Goal: Feedback & Contribution: Submit feedback/report problem

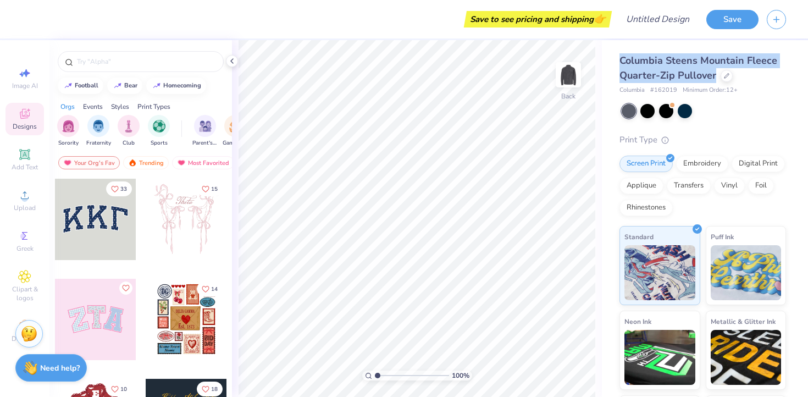
drag, startPoint x: 622, startPoint y: 60, endPoint x: 718, endPoint y: 72, distance: 97.0
click at [718, 72] on div "Columbia Steens Mountain Fleece Quarter-Zip Pullover" at bounding box center [703, 68] width 167 height 30
copy span "Columbia Steens Mountain Fleece Quarter-Zip Pullover"
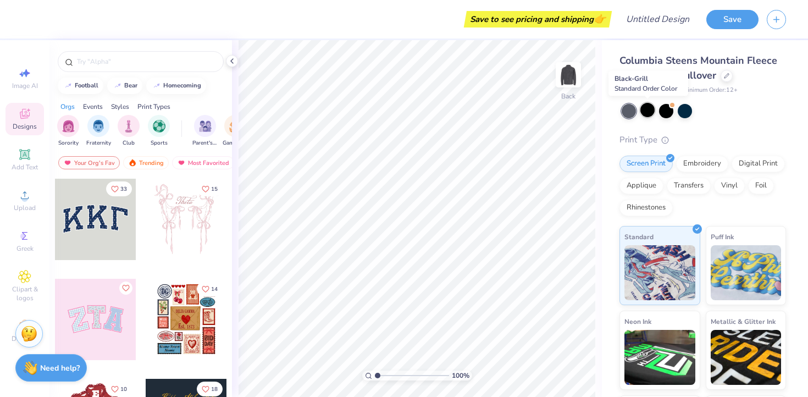
click at [650, 113] on div at bounding box center [647, 110] width 14 height 14
click at [668, 108] on div at bounding box center [666, 110] width 14 height 14
click at [632, 109] on div at bounding box center [629, 111] width 14 height 14
click at [670, 110] on div at bounding box center [666, 110] width 14 height 14
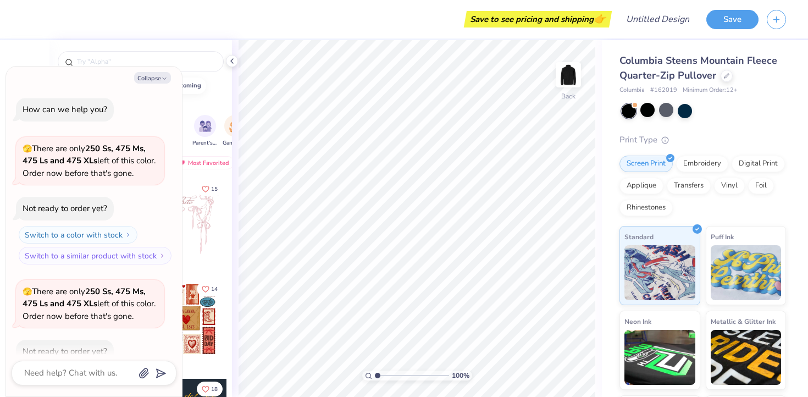
scroll to position [60, 0]
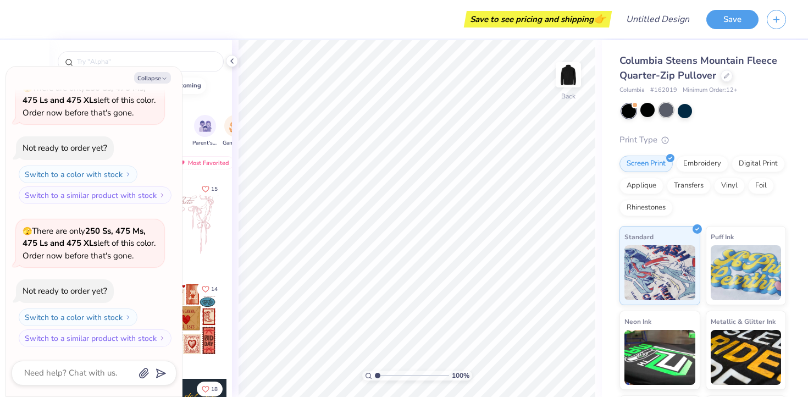
click at [661, 107] on div at bounding box center [666, 110] width 14 height 14
click at [163, 77] on icon "button" at bounding box center [164, 78] width 7 height 7
type textarea "x"
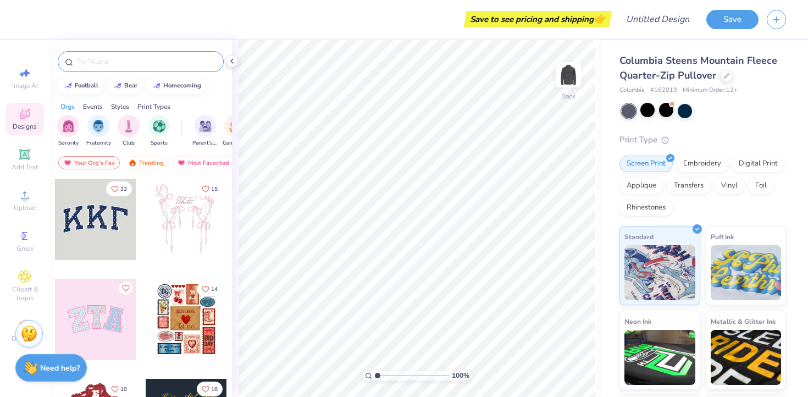
click at [121, 69] on div at bounding box center [141, 61] width 166 height 21
click at [100, 62] on input "text" at bounding box center [146, 61] width 141 height 11
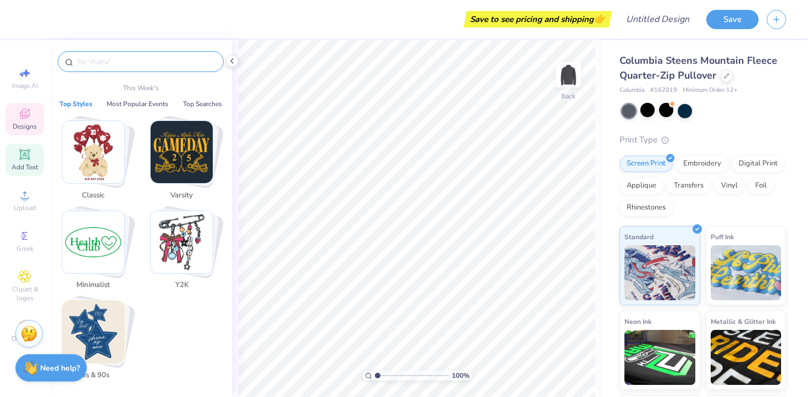
click at [30, 156] on icon at bounding box center [24, 154] width 13 height 13
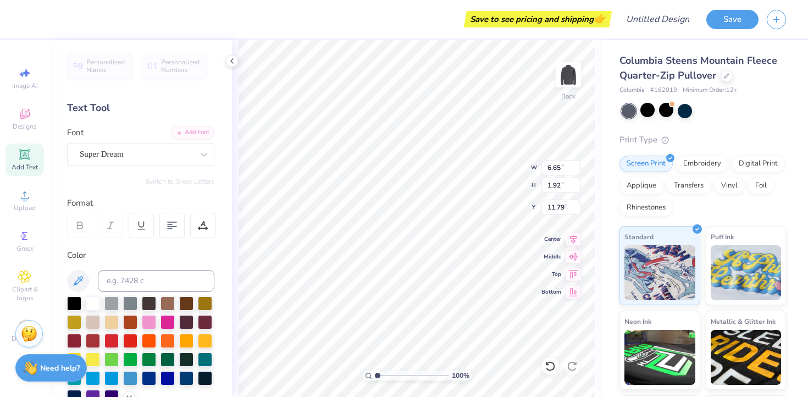
type input "3.00"
click at [136, 159] on div "Super Dream" at bounding box center [136, 154] width 115 height 17
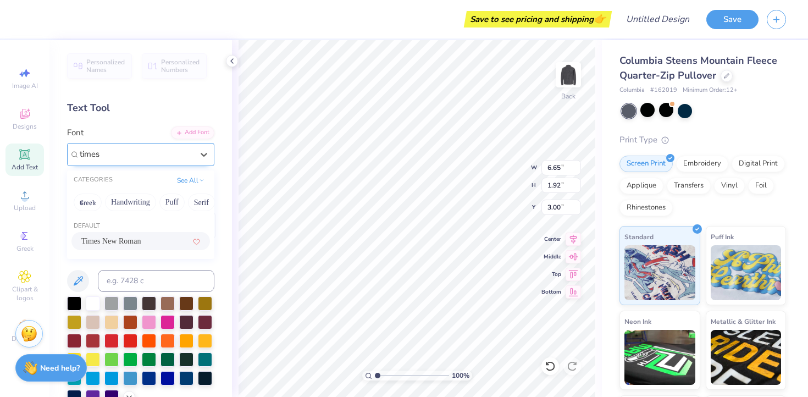
click at [137, 238] on span "Times New Roman" at bounding box center [110, 241] width 59 height 12
type input "times"
type textarea "X"
type input "3.00"
type textarea "XΩ"
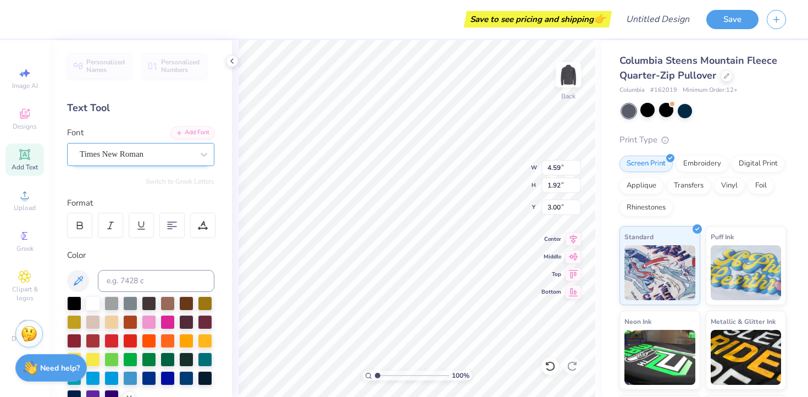
scroll to position [1, 0]
type textarea "XΩ"
type input "2.45"
type input "1.02"
type input "3.00"
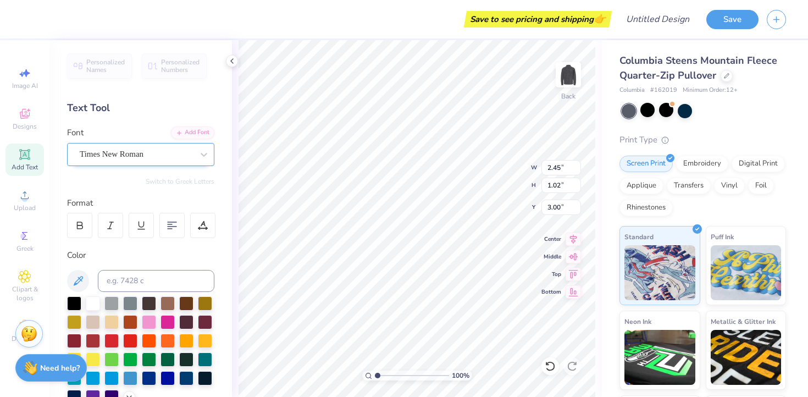
type textarea "W"
click at [270, 37] on div "Save to see pricing and shipping 👉" at bounding box center [319, 19] width 579 height 38
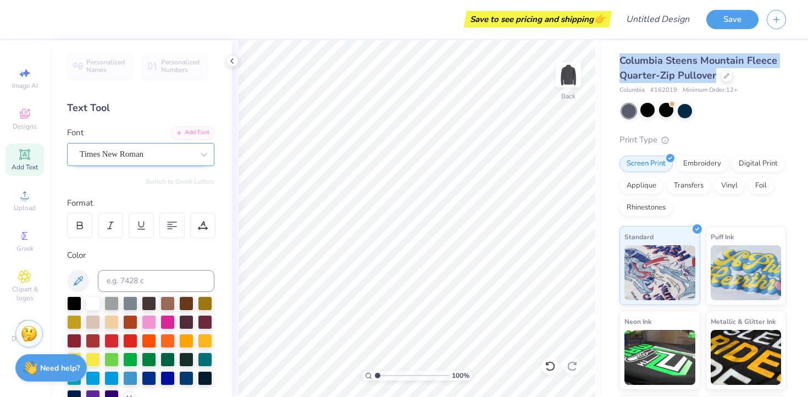
drag, startPoint x: 618, startPoint y: 58, endPoint x: 717, endPoint y: 74, distance: 100.2
click at [717, 74] on div "Columbia Steens Mountain Fleece Quarter-Zip Pullover [GEOGRAPHIC_DATA] # 162019…" at bounding box center [705, 257] width 206 height 434
copy span "Columbia Steens Mountain Fleece Quarter-Zip Pullover"
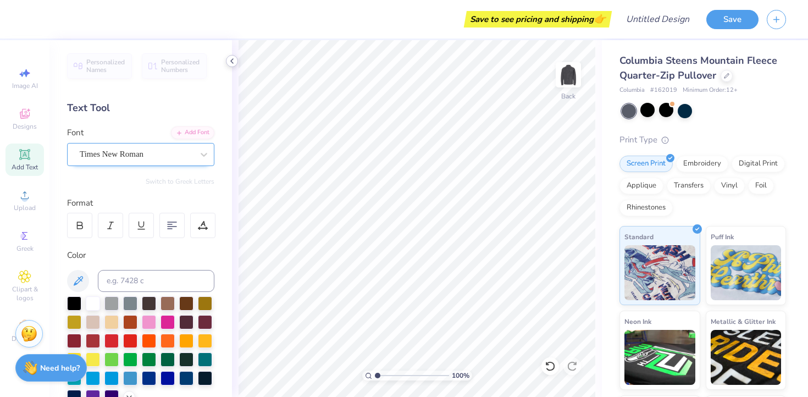
click at [233, 58] on icon at bounding box center [232, 61] width 9 height 9
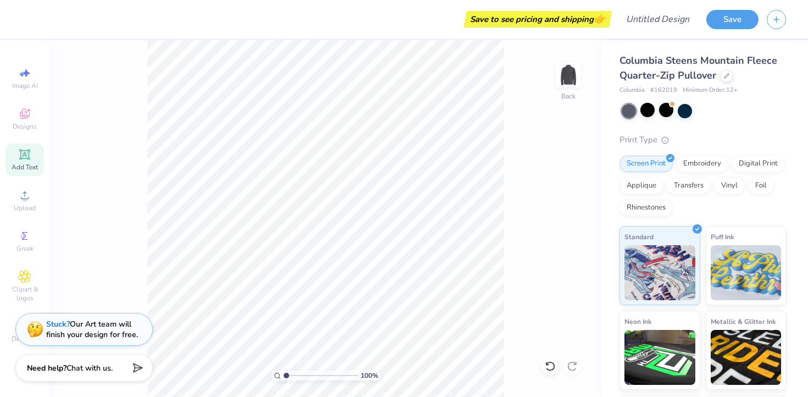
click at [88, 332] on div "Stuck? Our Art team will finish your design for free." at bounding box center [92, 329] width 92 height 21
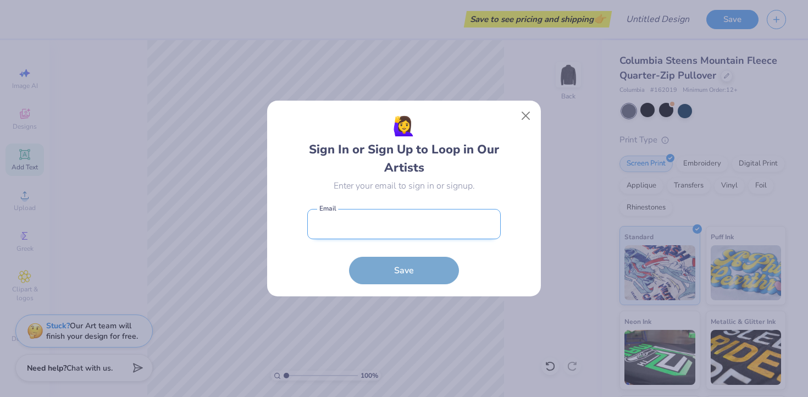
click at [420, 226] on input "email" at bounding box center [404, 224] width 194 height 30
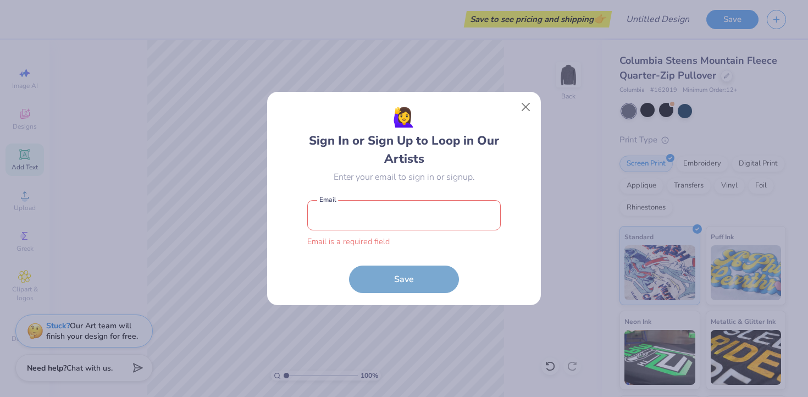
type input "[EMAIL_ADDRESS][DOMAIN_NAME]"
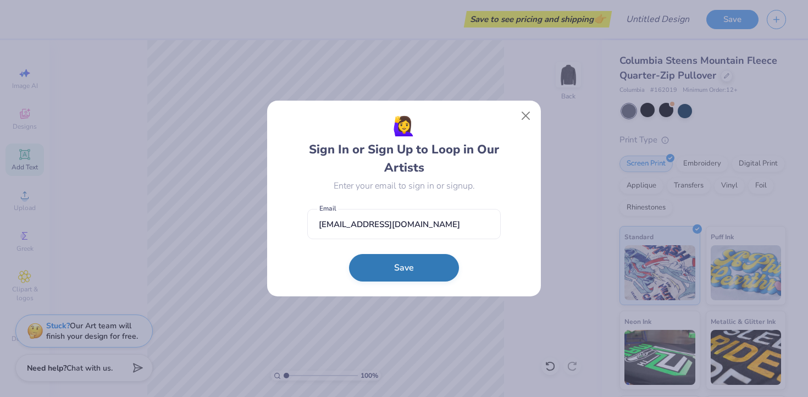
click at [407, 270] on button "Save" at bounding box center [404, 267] width 110 height 27
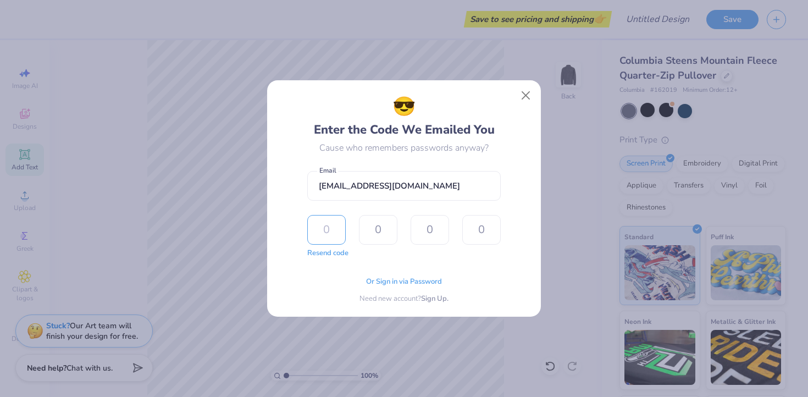
paste input "4782"
type input "4"
type input "7"
type input "8"
type input "2"
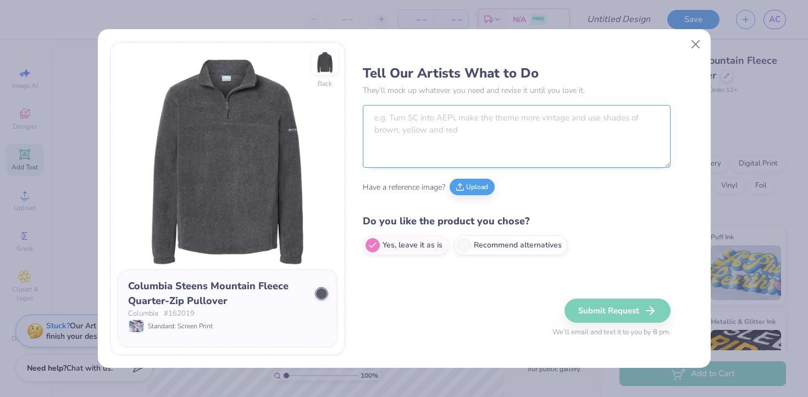
click at [432, 161] on textarea at bounding box center [517, 136] width 308 height 63
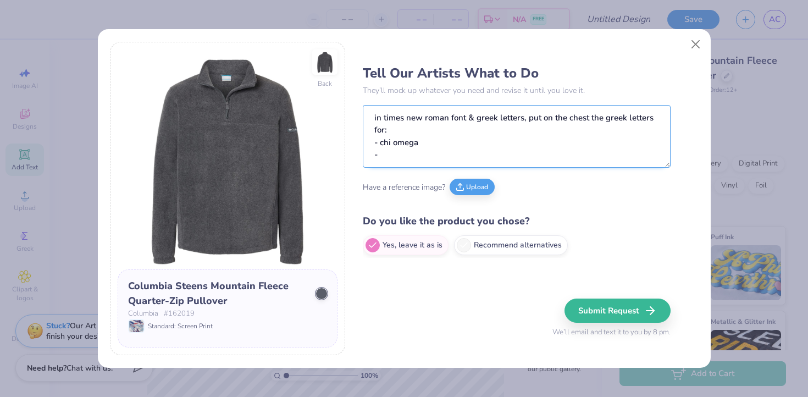
click at [462, 125] on textarea "in times new roman font & greek letters, put on the chest the greek letters for…" at bounding box center [517, 136] width 308 height 63
click at [430, 148] on textarea "in times new roman font & greek letters, put on the chest the greek letters for…" at bounding box center [517, 136] width 308 height 63
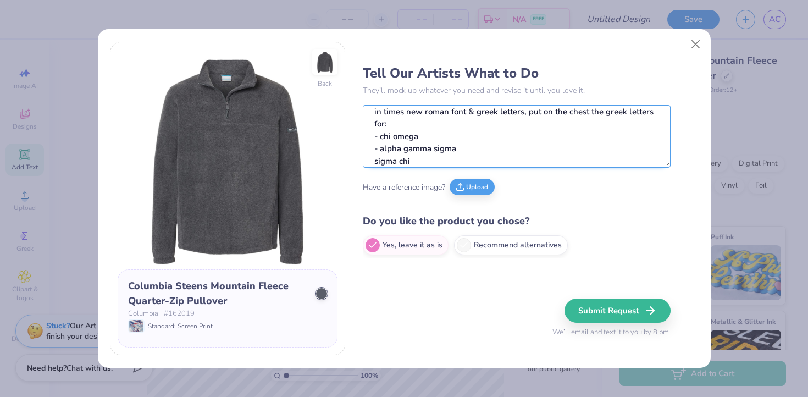
click at [373, 161] on textarea "in times new roman font & greek letters, put on the chest the greek letters for…" at bounding box center [517, 136] width 308 height 63
click at [431, 156] on textarea "in times new roman font & greek letters, put on the chest the greek letters for…" at bounding box center [517, 136] width 308 height 63
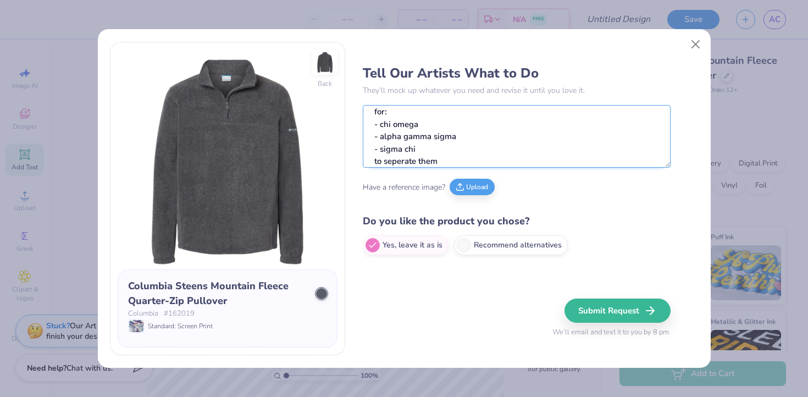
click at [405, 164] on textarea "in times new roman font & greek letters, put on the chest the greek letters for…" at bounding box center [517, 136] width 308 height 63
click at [447, 162] on textarea "in times new roman font & greek letters, put on the chest the greek letters for…" at bounding box center [517, 136] width 308 height 63
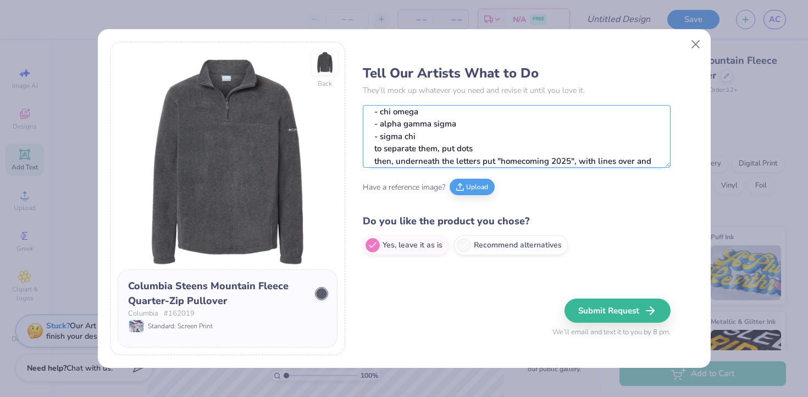
scroll to position [43, 0]
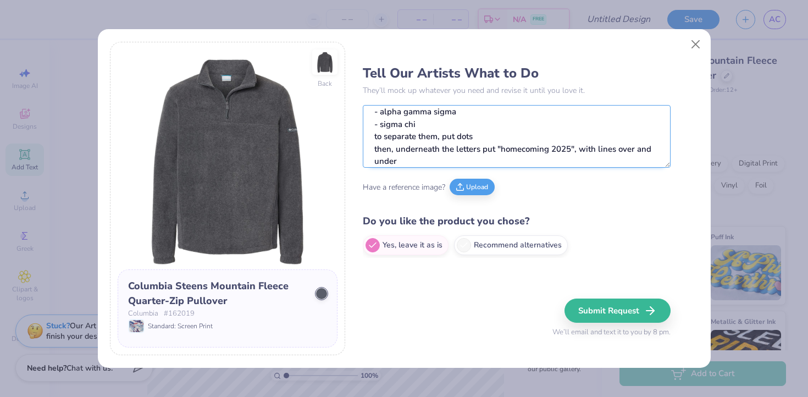
click at [605, 153] on textarea "in times new roman font & greek letters, put on the chest the greek letters for…" at bounding box center [517, 136] width 308 height 63
click at [614, 155] on textarea "in times new roman font & greek letters, put on the chest the greek letters for…" at bounding box center [517, 136] width 308 height 63
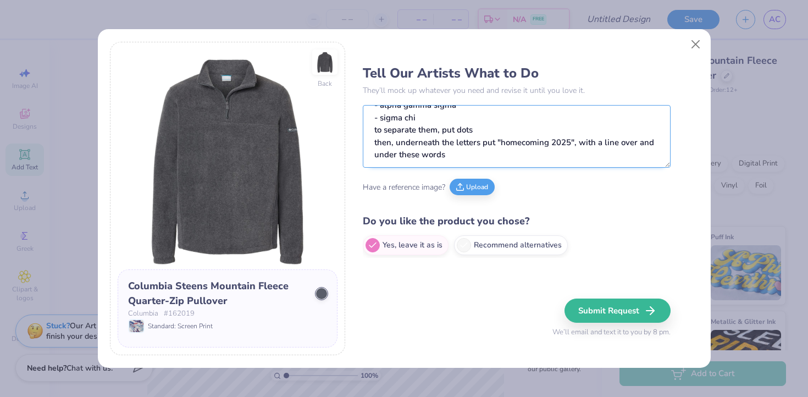
scroll to position [68, 0]
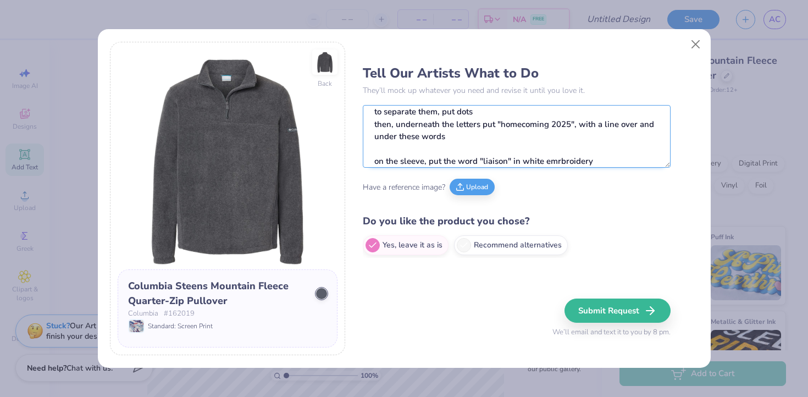
click at [566, 161] on textarea "in times new roman font & greek letters, put on the chest the greek letters for…" at bounding box center [517, 136] width 308 height 63
type textarea "in times new roman font & greek letters, put on the chest the greek letters for…"
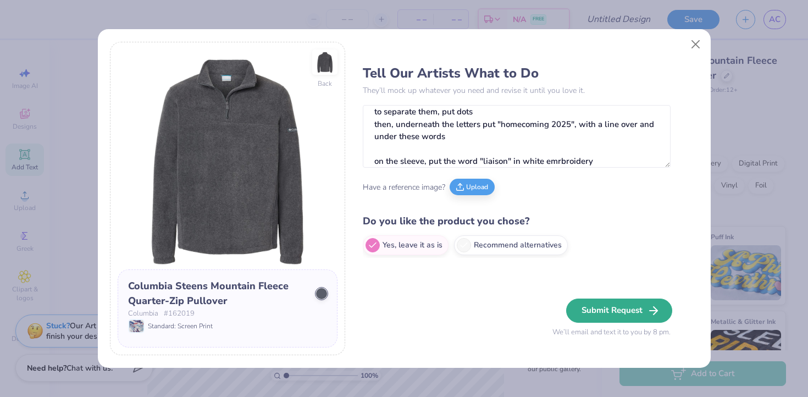
click at [618, 313] on button "Submit Request" at bounding box center [619, 311] width 106 height 24
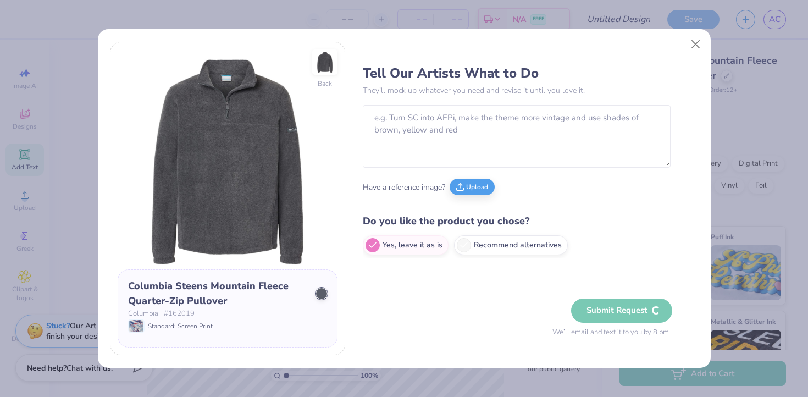
scroll to position [0, 0]
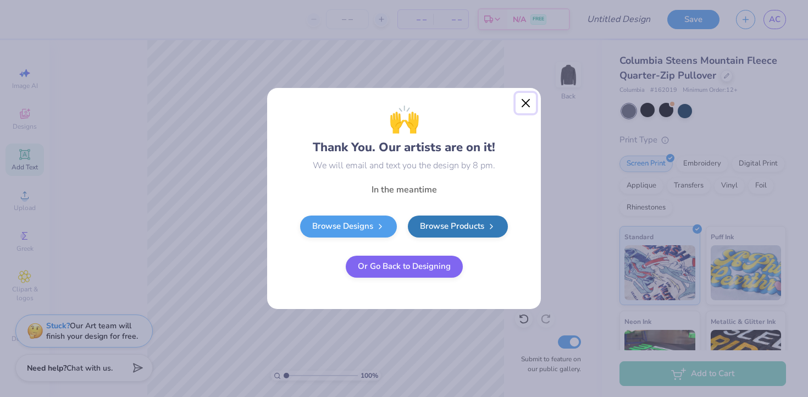
click at [521, 106] on button "Close" at bounding box center [526, 103] width 21 height 21
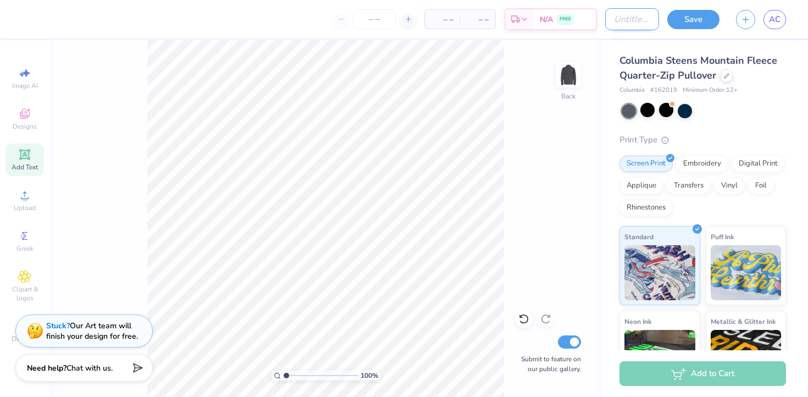
click at [605, 16] on input "Design Title" at bounding box center [632, 19] width 54 height 22
type input "HOCO Liaison Quarter Zips"
click at [683, 27] on div "Save" at bounding box center [693, 19] width 52 height 19
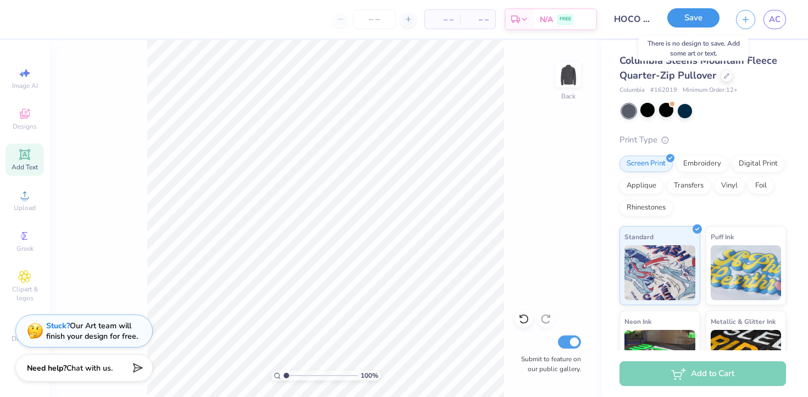
click at [694, 18] on button "Save" at bounding box center [693, 17] width 52 height 19
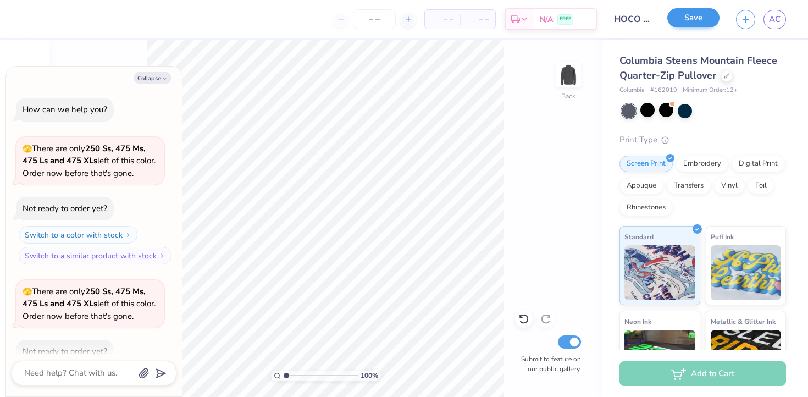
scroll to position [131, 0]
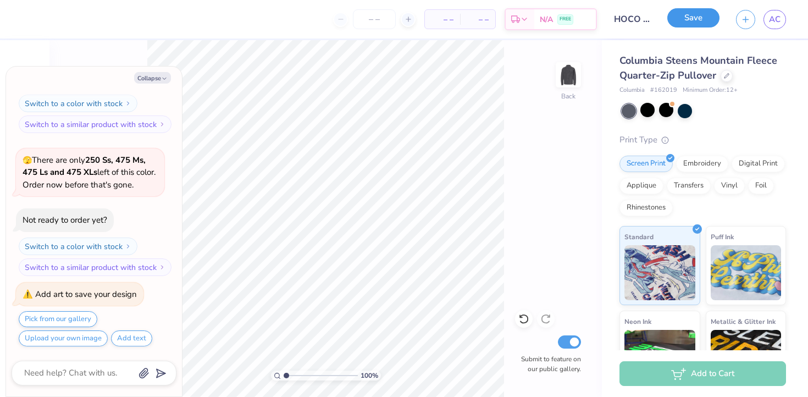
click at [691, 23] on button "Save" at bounding box center [693, 17] width 52 height 19
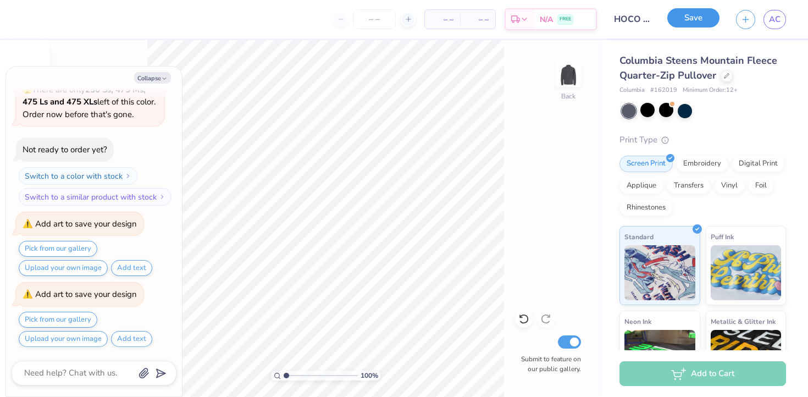
click at [689, 19] on button "Save" at bounding box center [693, 17] width 52 height 19
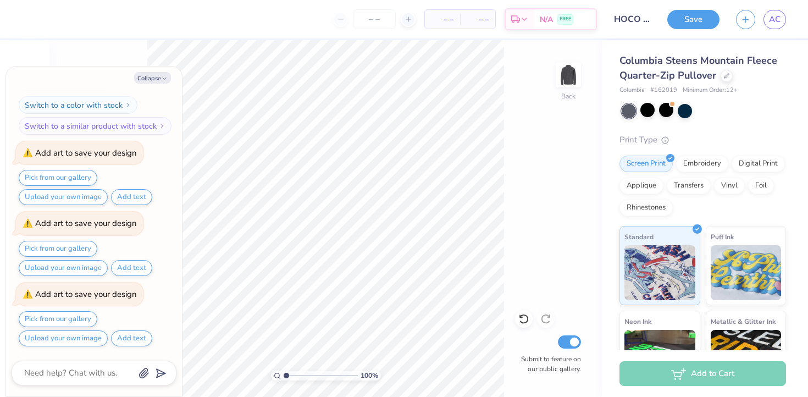
type textarea "x"
click at [148, 311] on div "Add art to save your design Pick from our gallery Upload your own image Add text" at bounding box center [90, 315] width 148 height 64
